Goal: Navigation & Orientation: Understand site structure

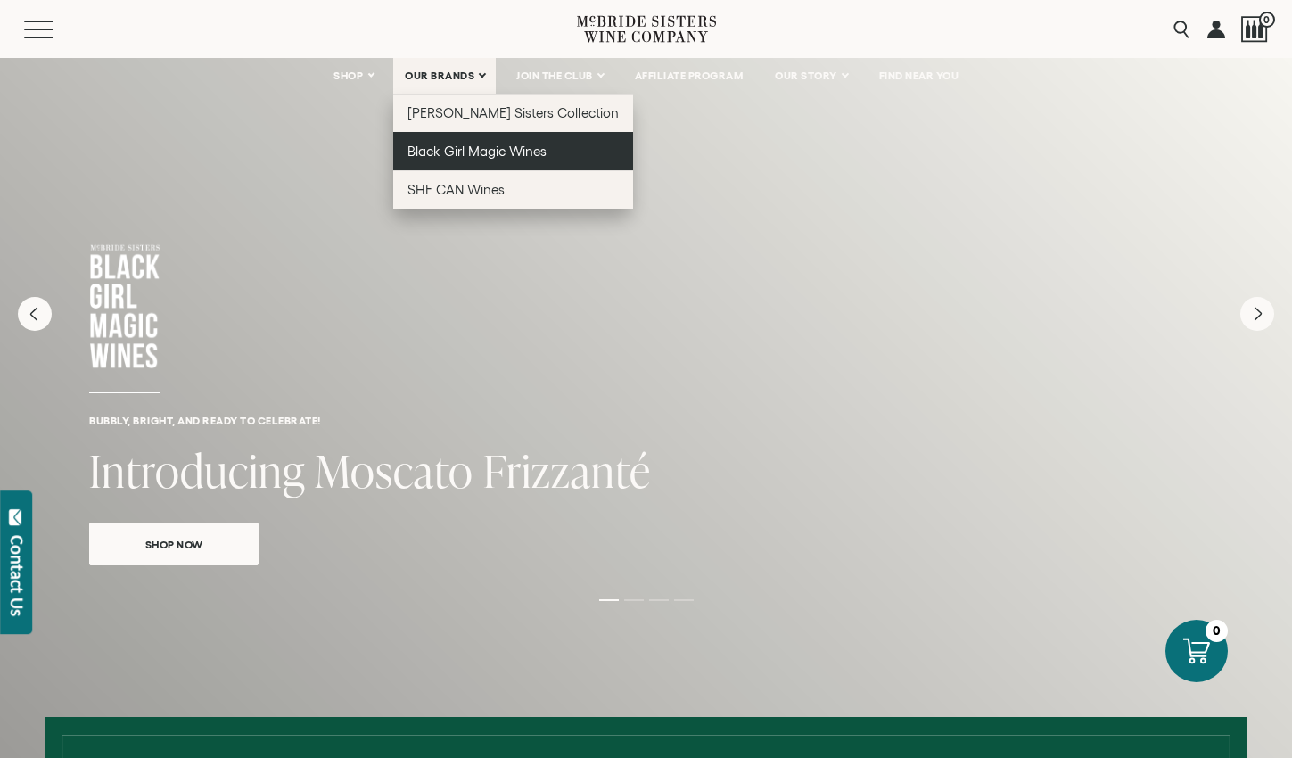
click at [445, 152] on span "Black Girl Magic Wines" at bounding box center [477, 151] width 139 height 15
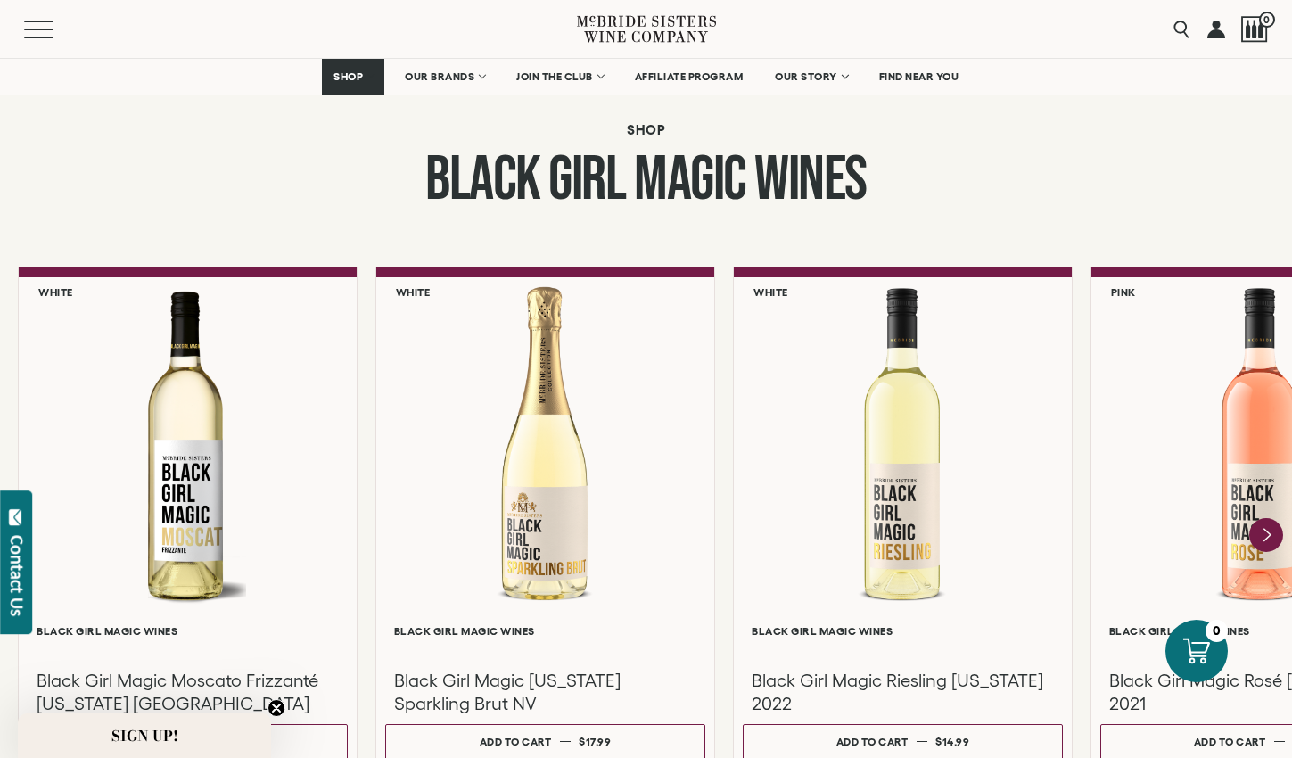
scroll to position [1427, 0]
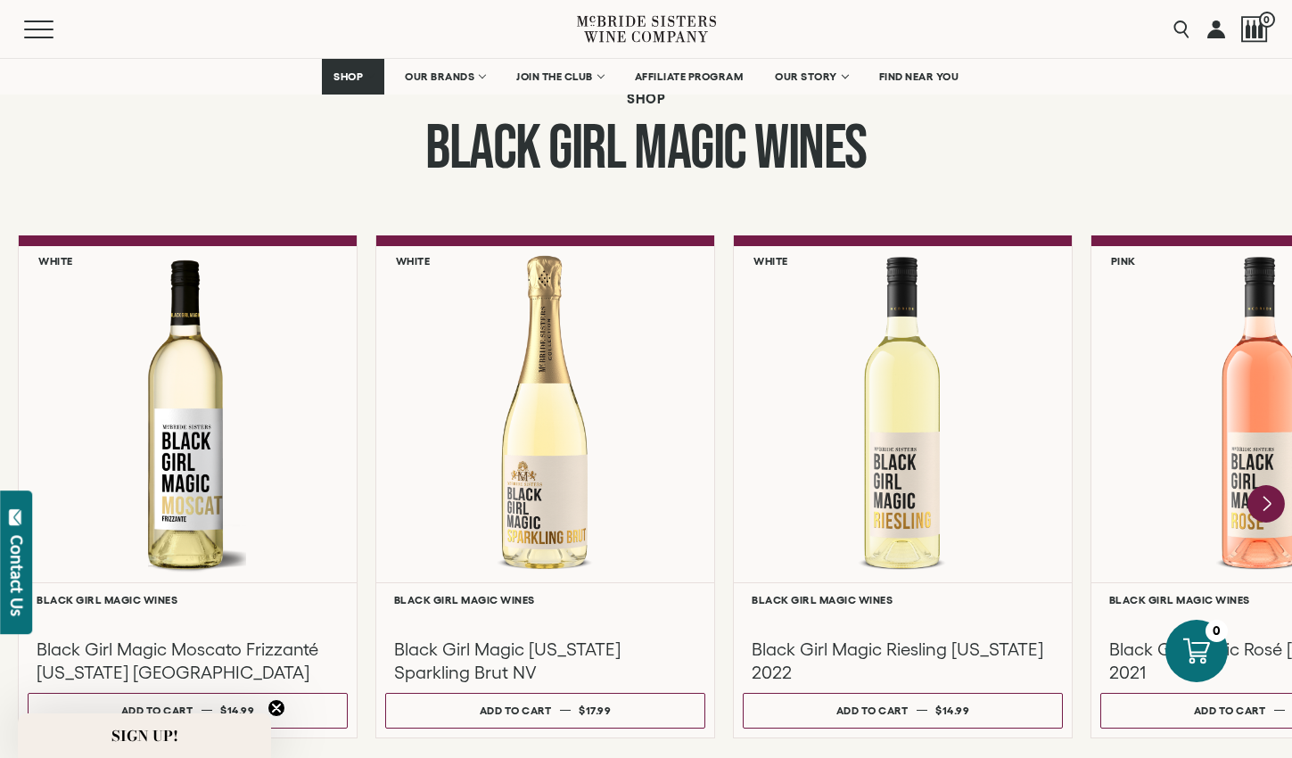
click at [1266, 500] on icon "Next" at bounding box center [1267, 504] width 7 height 14
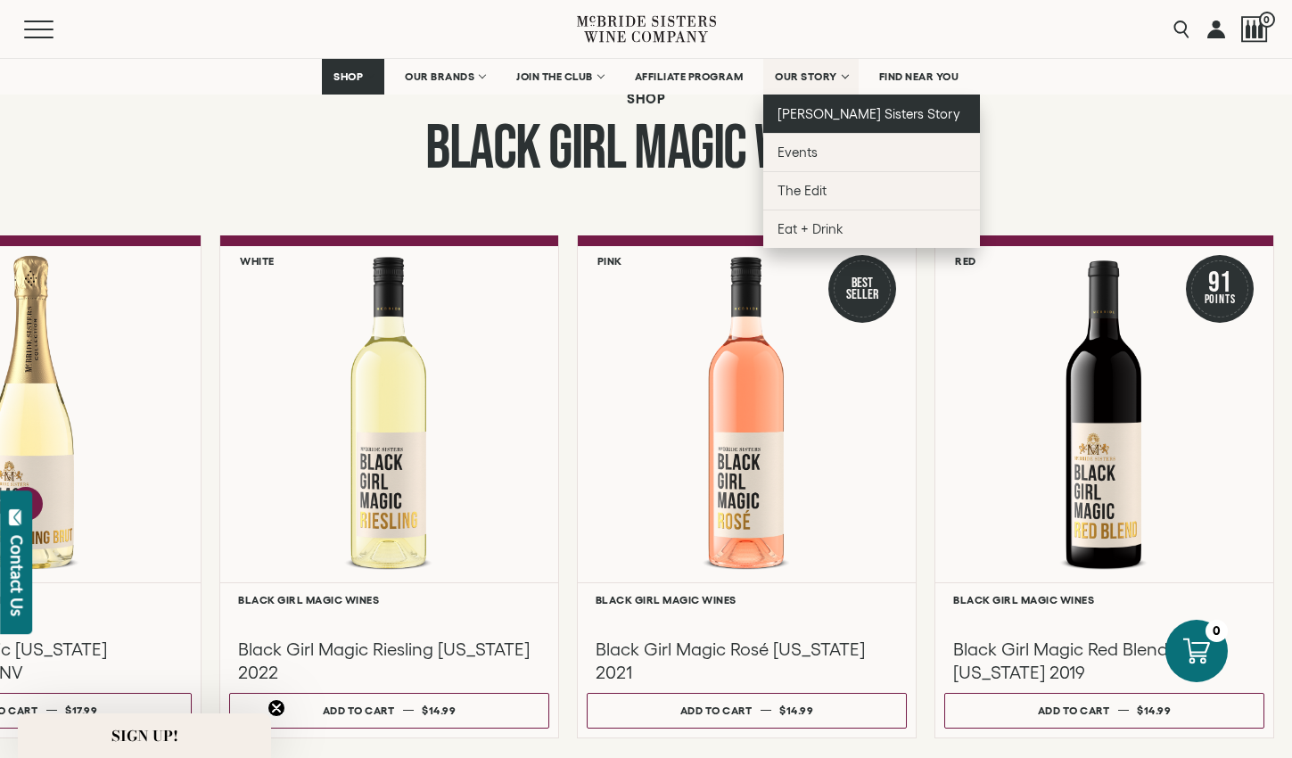
click at [828, 112] on span "[PERSON_NAME] Sisters Story" at bounding box center [869, 113] width 183 height 15
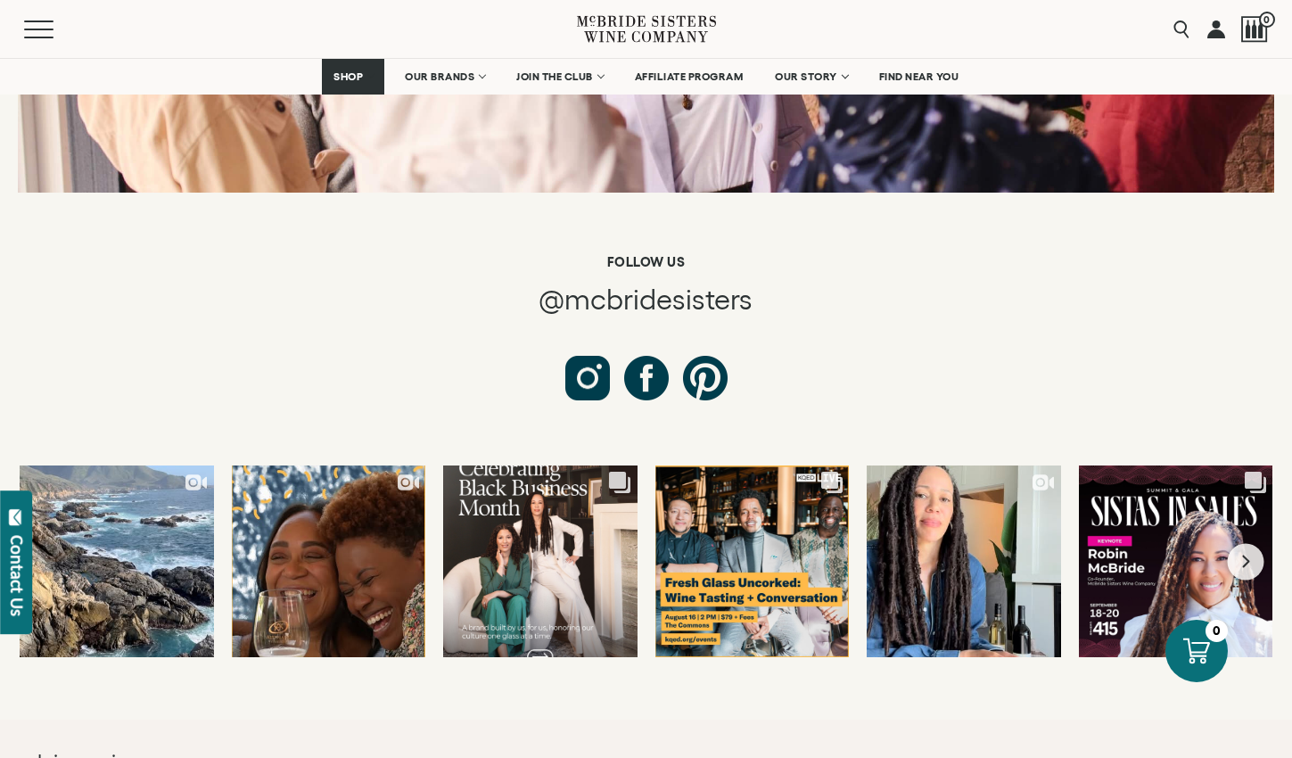
scroll to position [6421, 0]
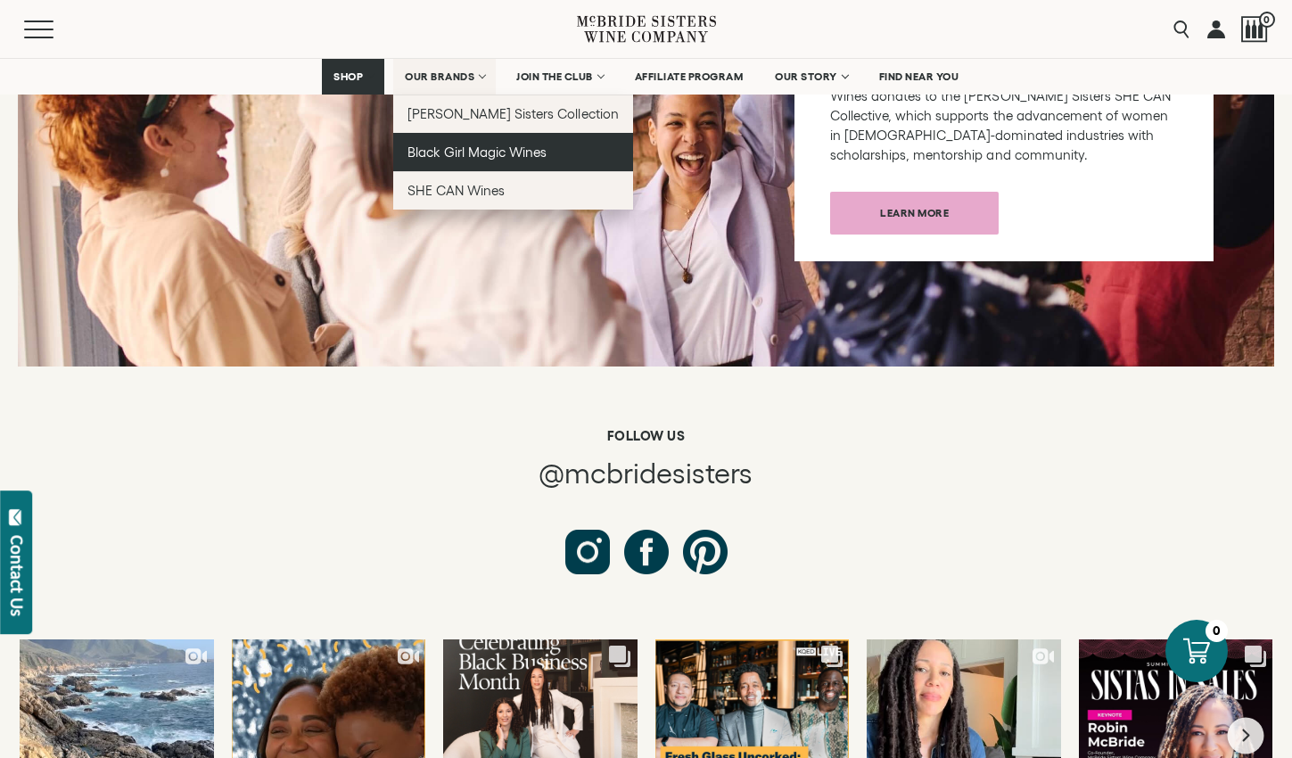
click at [459, 151] on span "Black Girl Magic Wines" at bounding box center [477, 151] width 139 height 15
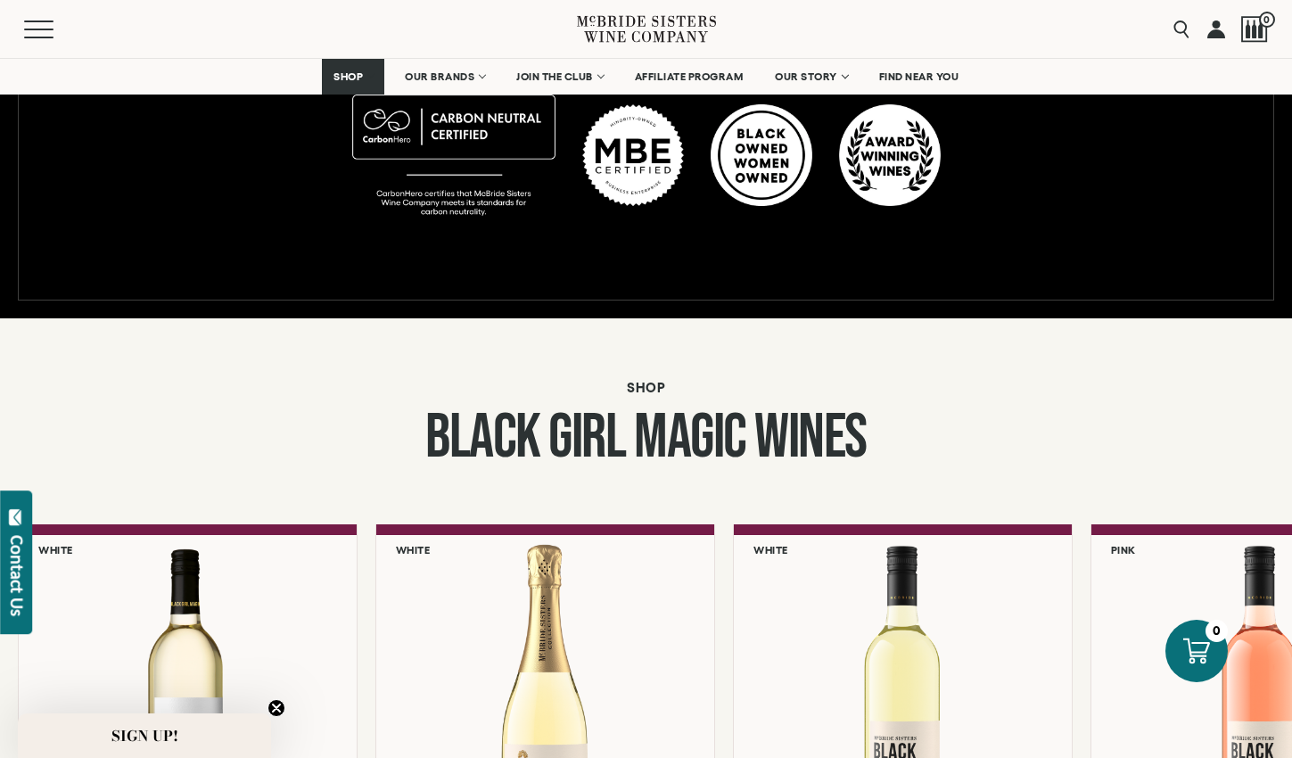
scroll to position [803, 0]
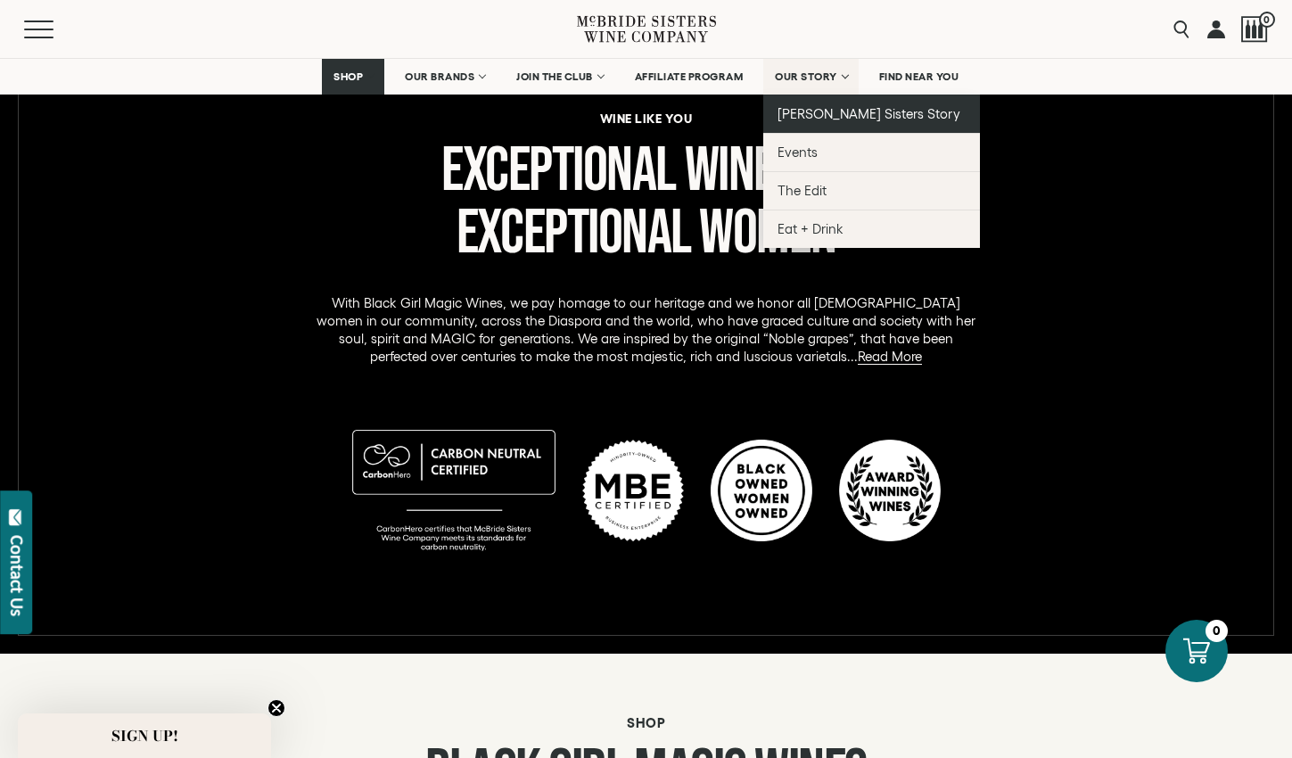
click at [801, 107] on span "[PERSON_NAME] Sisters Story" at bounding box center [869, 113] width 183 height 15
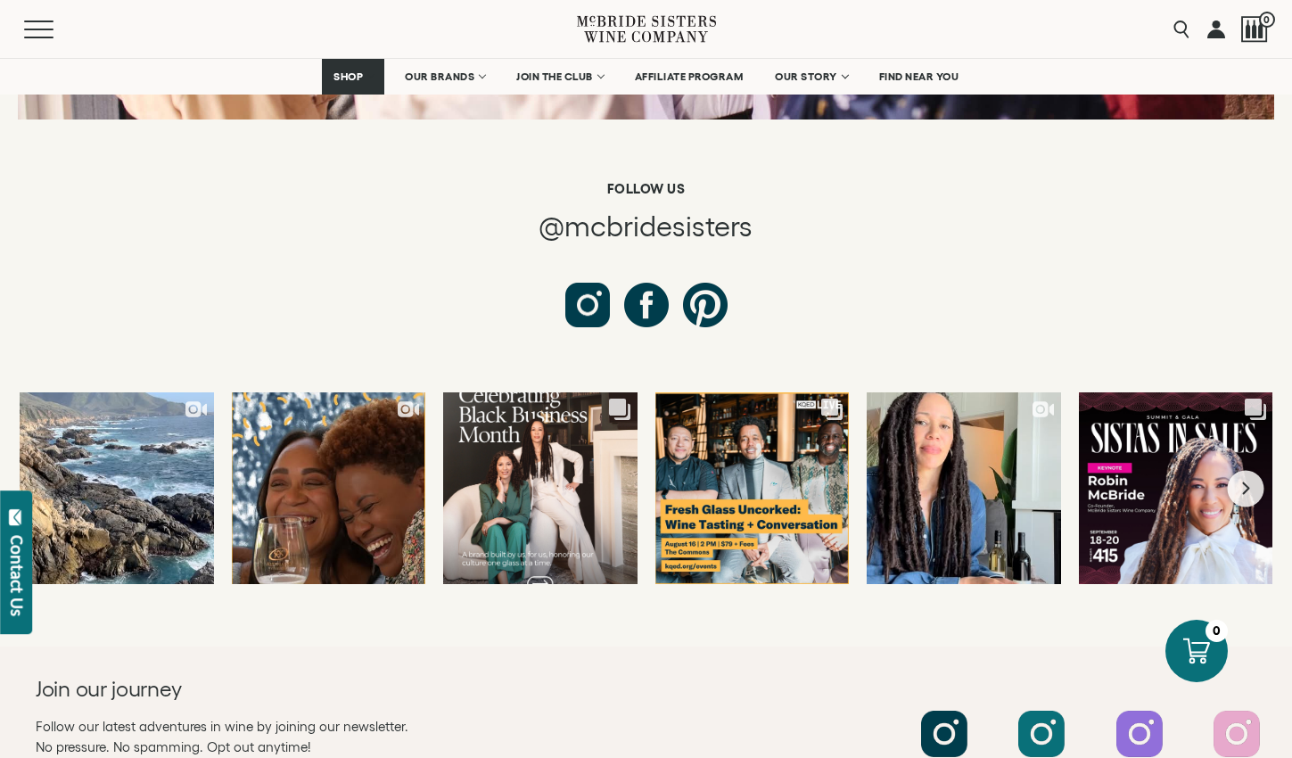
scroll to position [6667, 0]
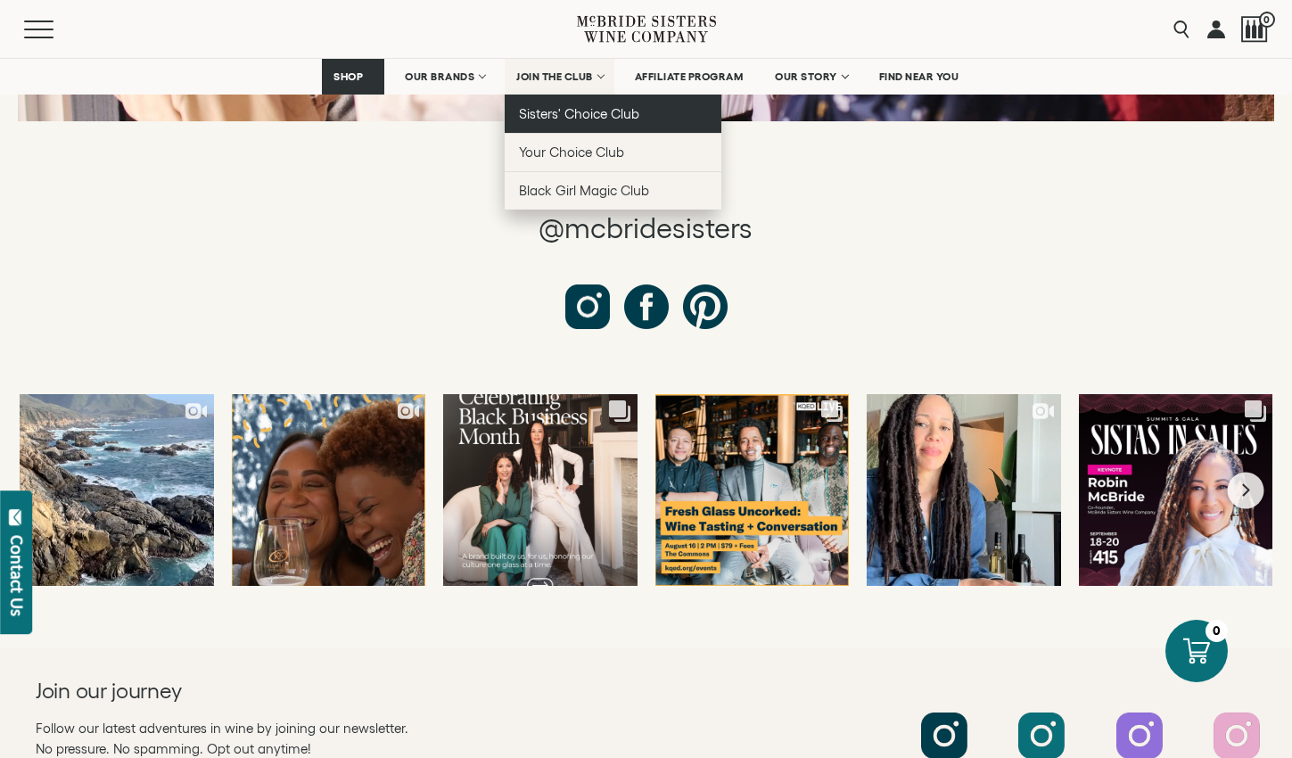
click at [549, 109] on span "Sisters' Choice Club" at bounding box center [579, 113] width 120 height 15
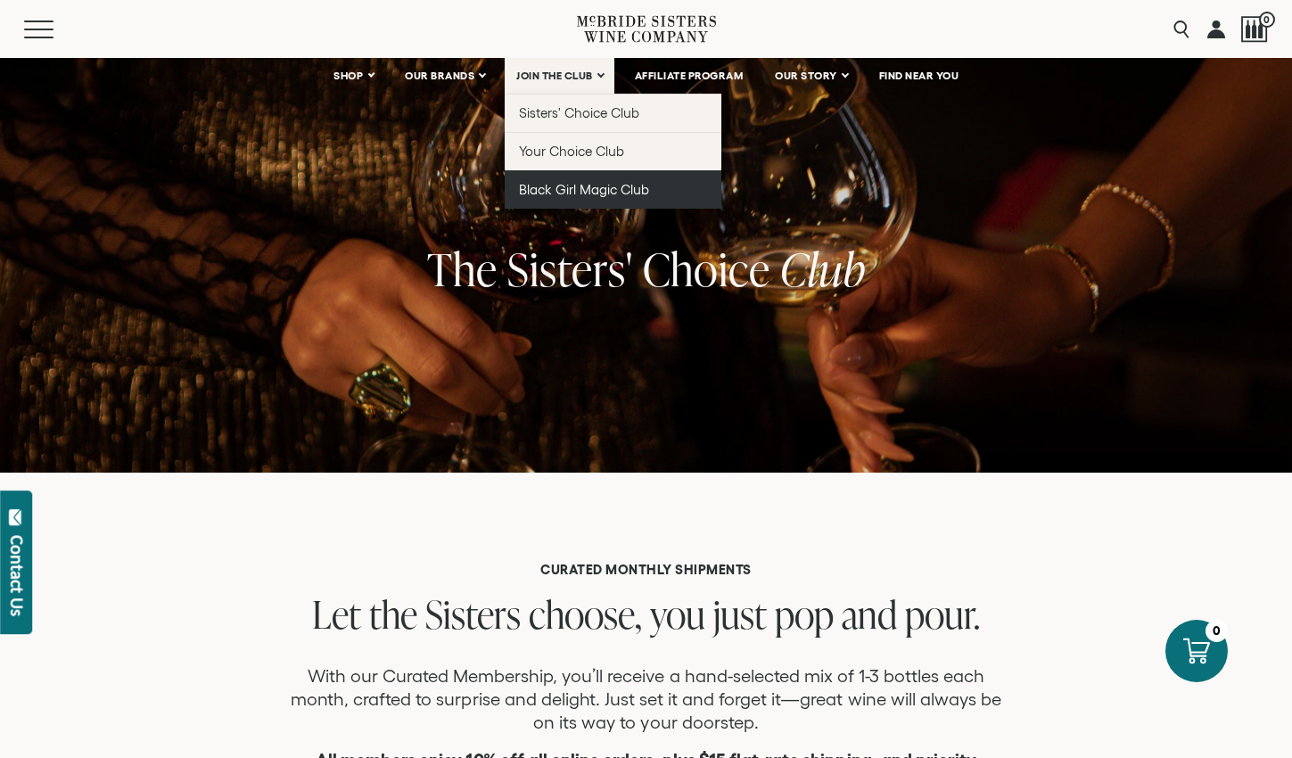
click at [563, 191] on span "Black Girl Magic Club" at bounding box center [584, 189] width 130 height 15
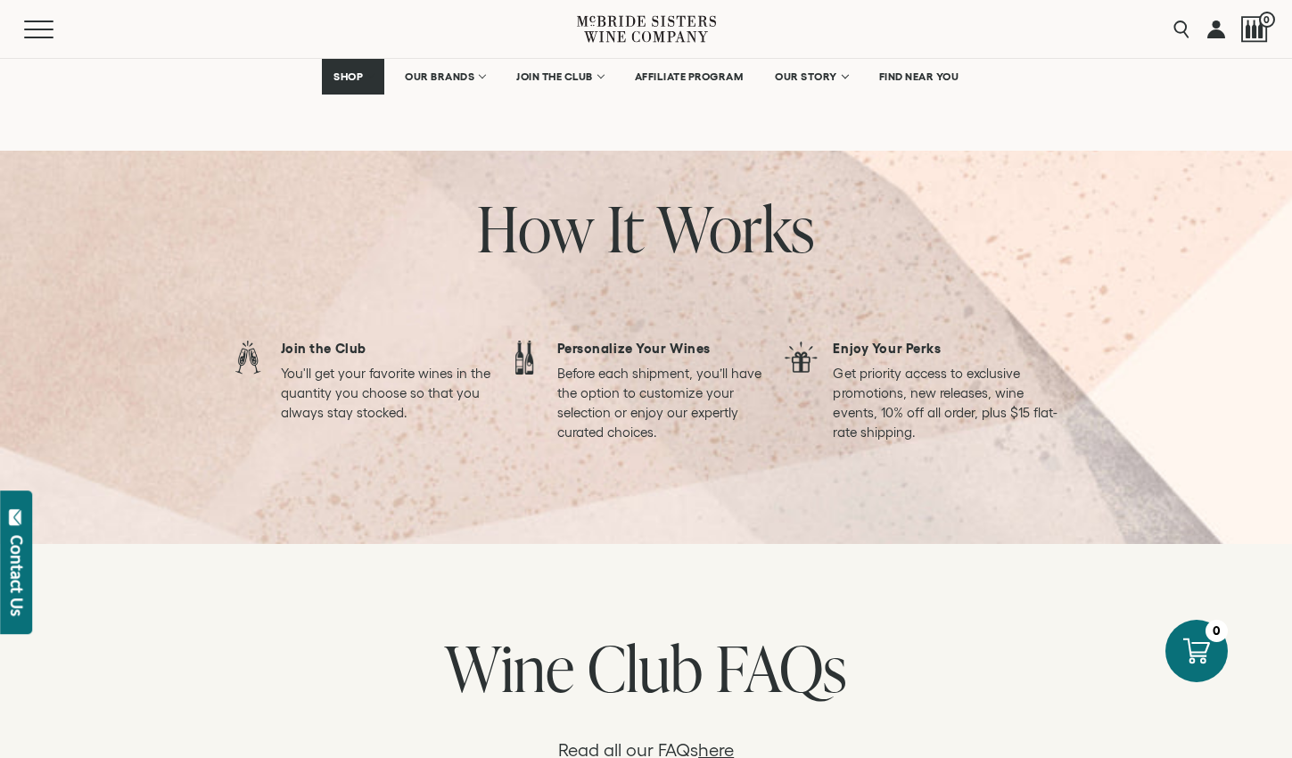
scroll to position [1516, 0]
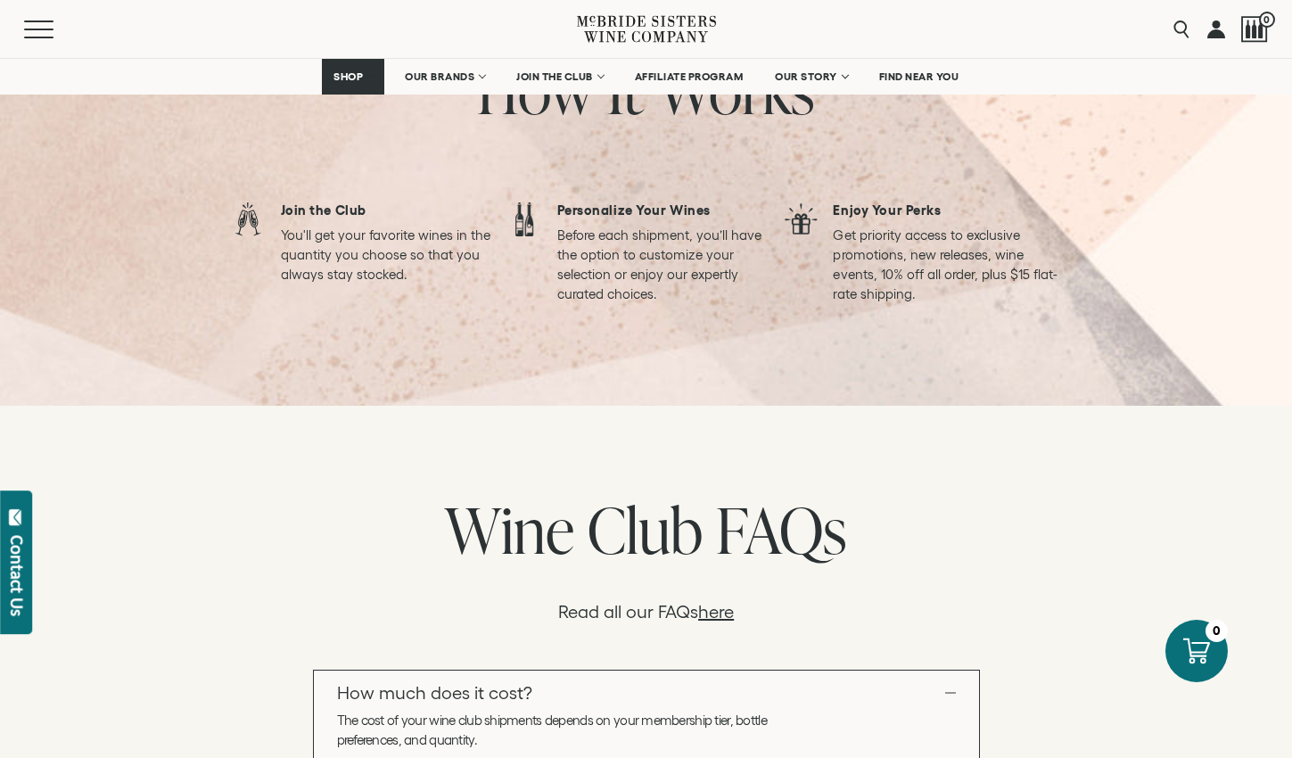
click at [648, 16] on icon at bounding box center [646, 29] width 139 height 51
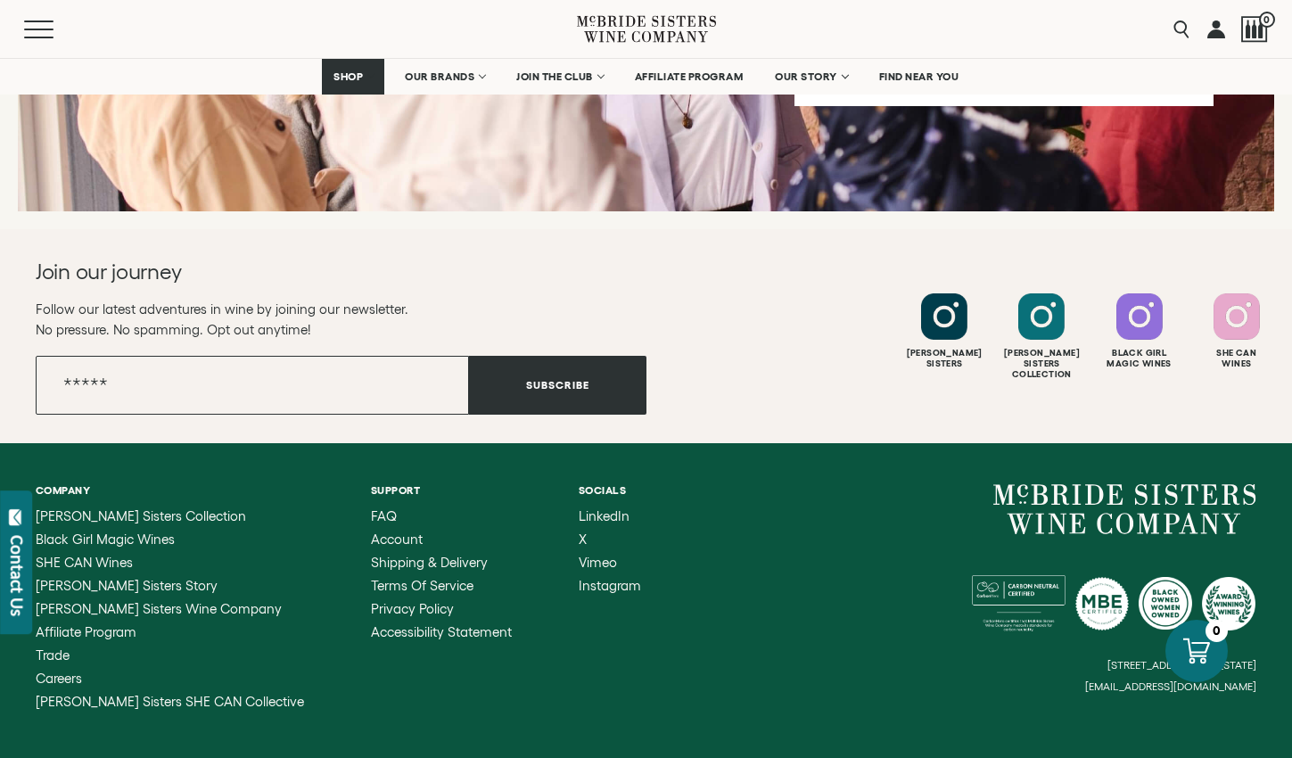
scroll to position [7145, 0]
